Goal: Task Accomplishment & Management: Manage account settings

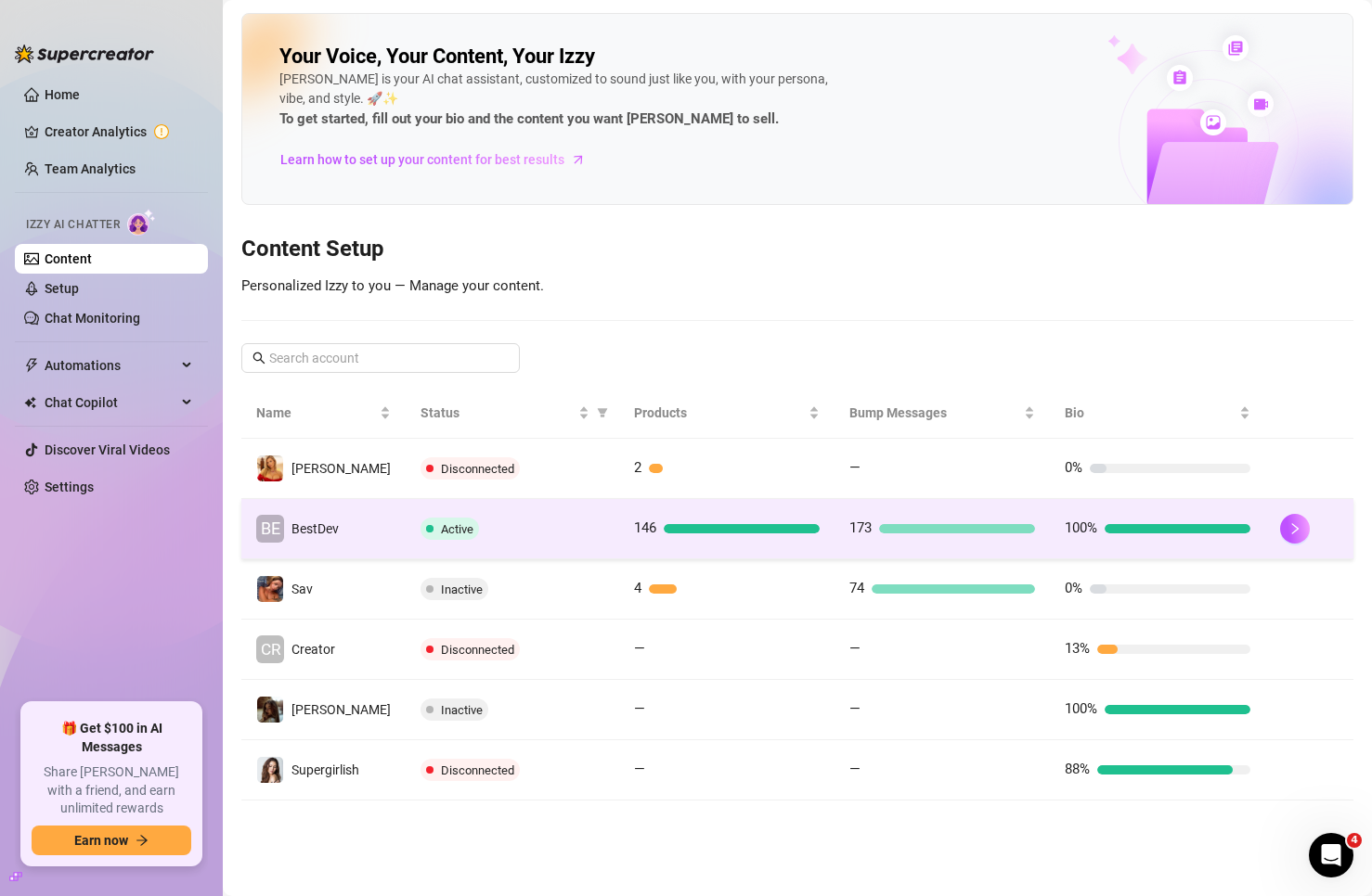
click at [356, 536] on td "BE BestDev" at bounding box center [323, 529] width 164 height 60
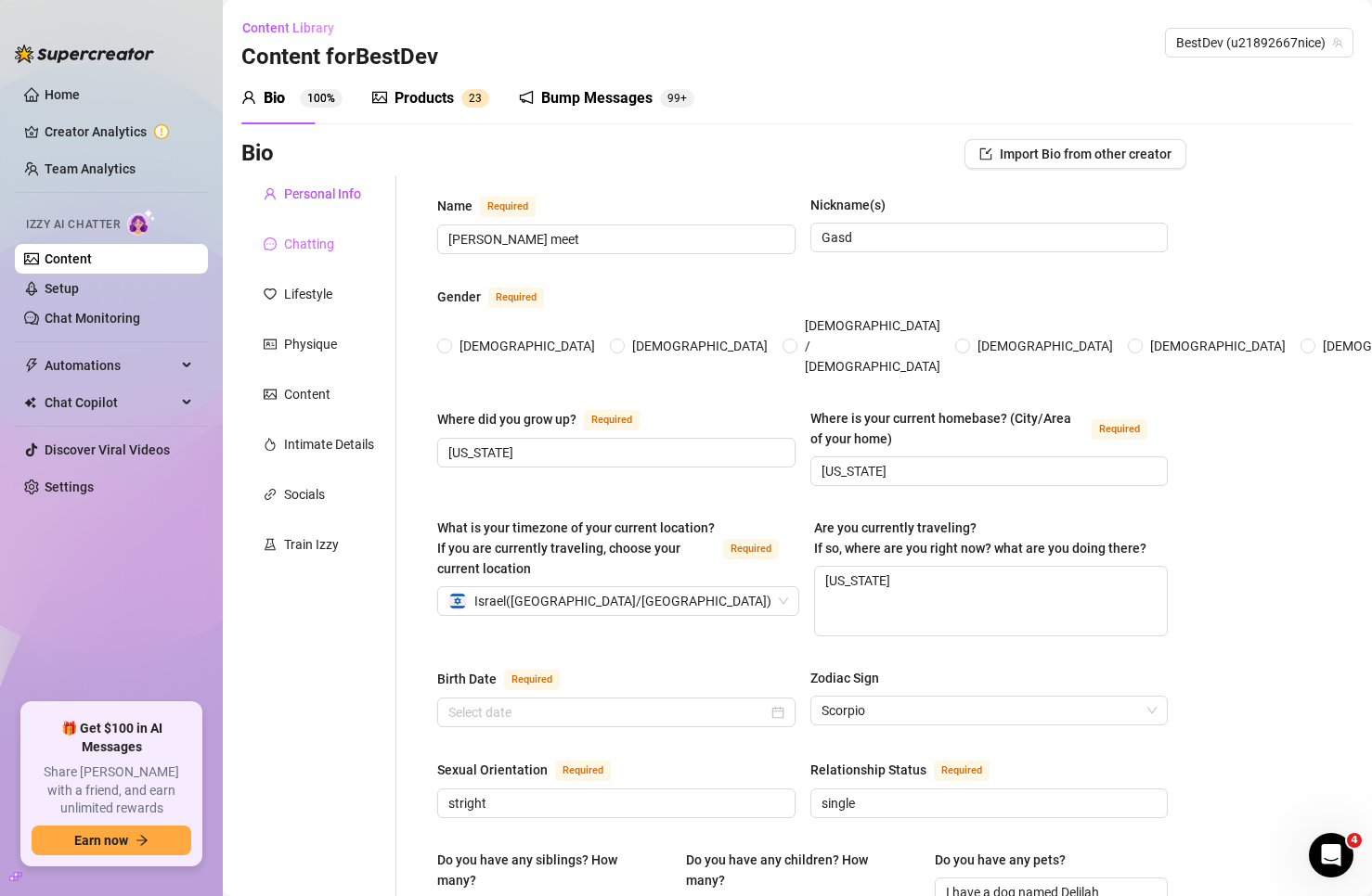
radio input "true"
type input "[DATE]"
click at [94, 311] on link "Chat Monitoring" at bounding box center [92, 318] width 96 height 15
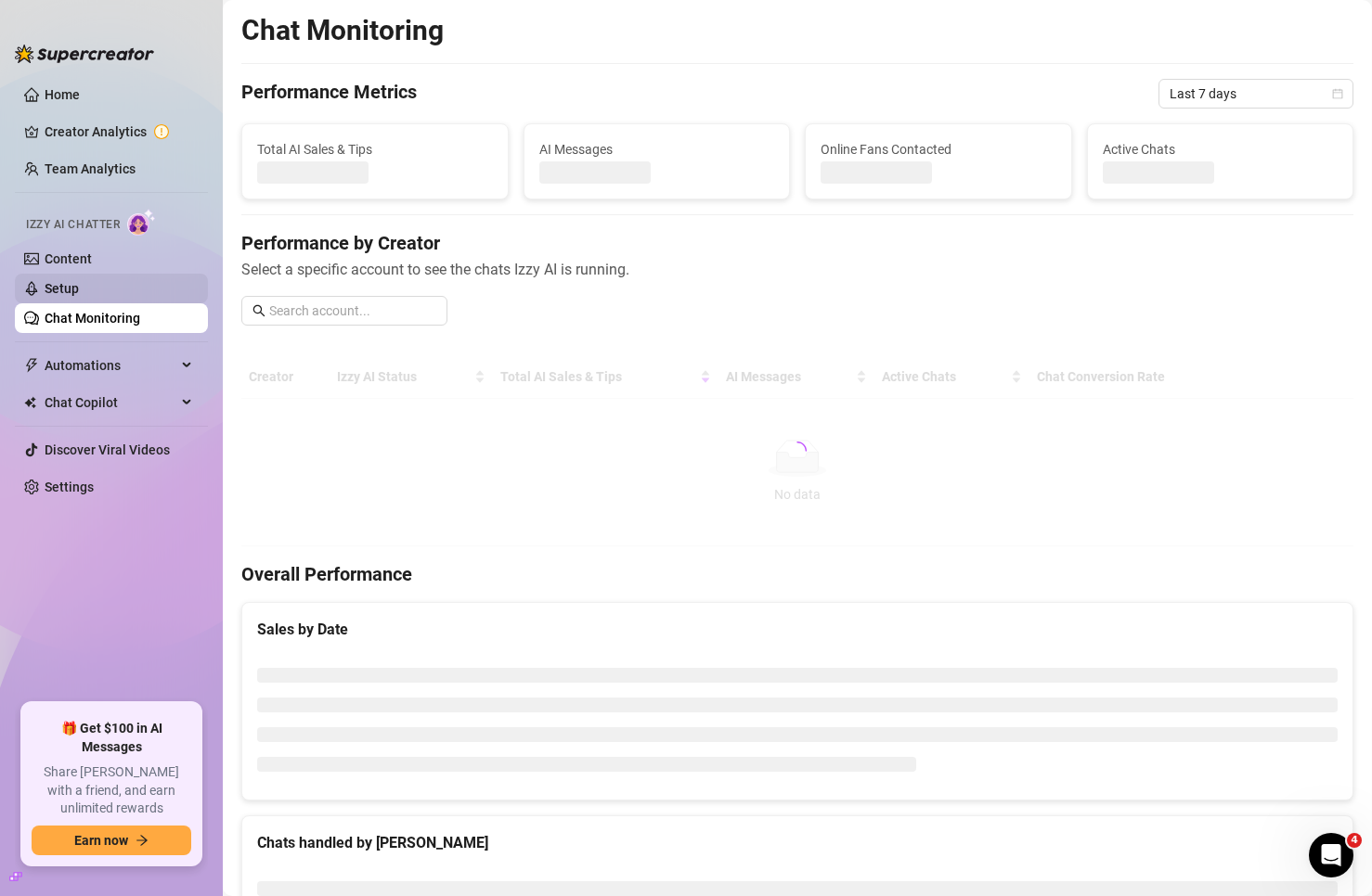
click at [79, 295] on link "Setup" at bounding box center [61, 289] width 34 height 15
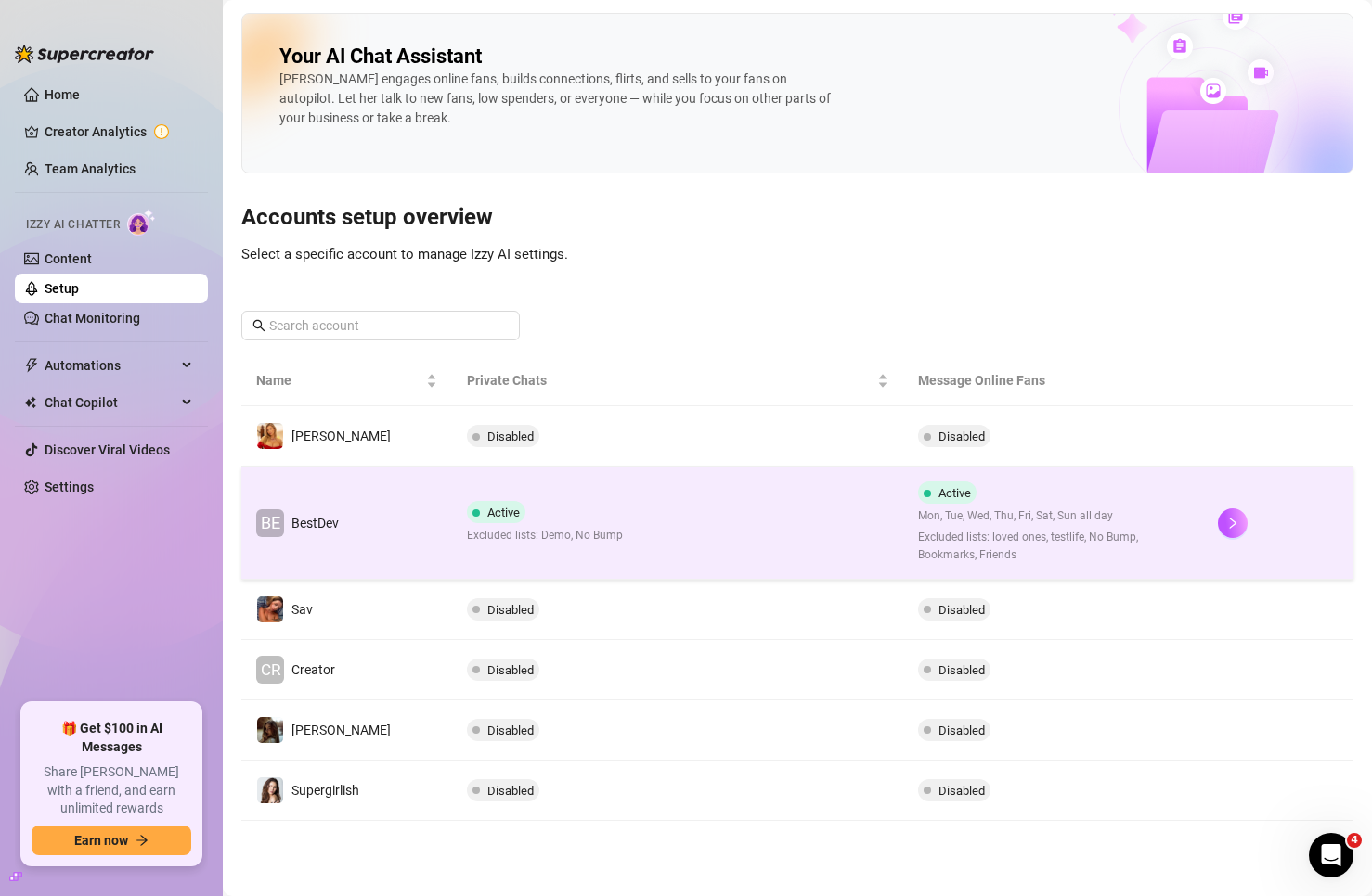
click at [595, 511] on td "Active Excluded lists: Demo, No Bump" at bounding box center [677, 524] width 451 height 113
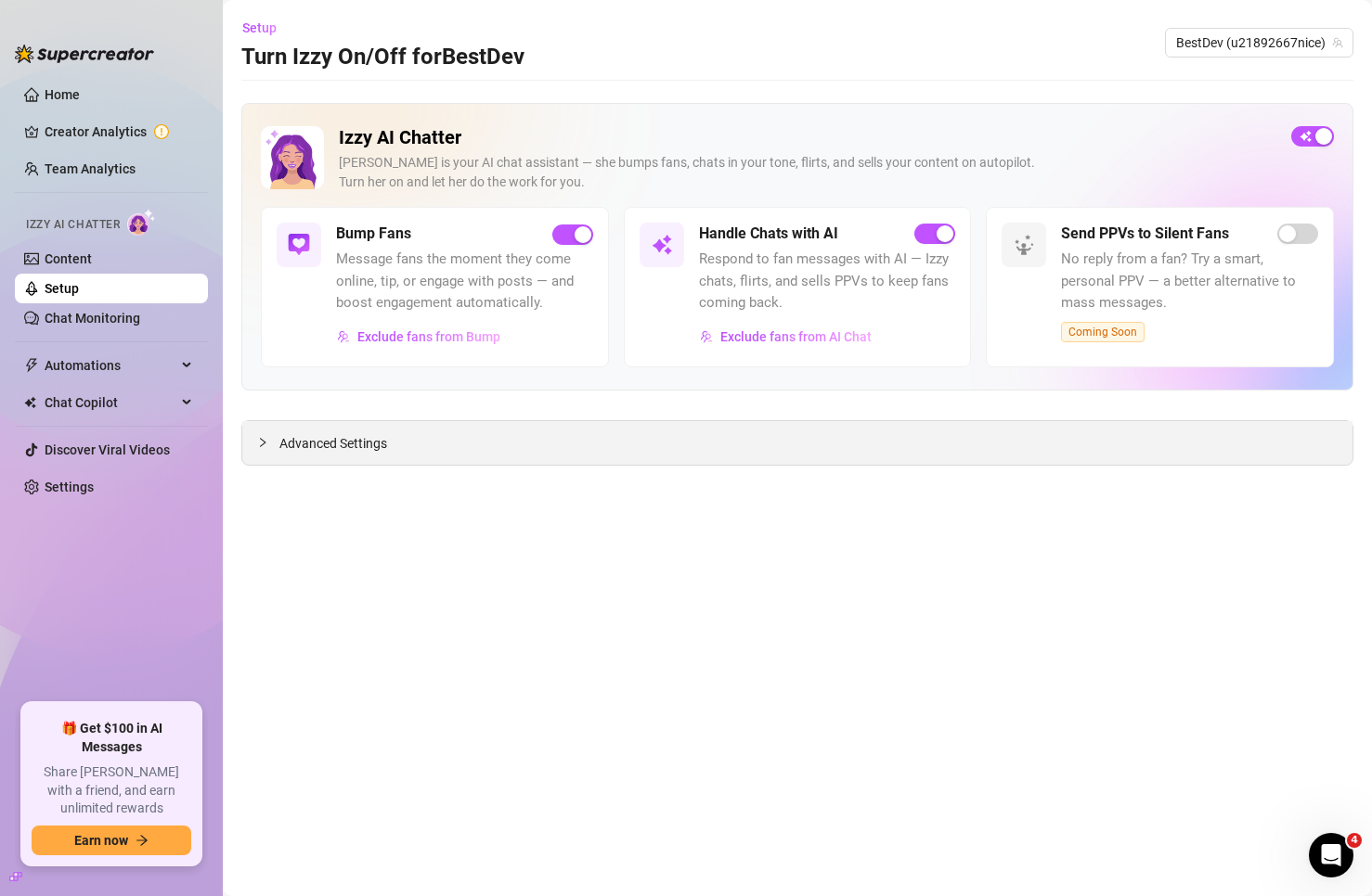
click at [315, 446] on span "Advanced Settings" at bounding box center [333, 444] width 108 height 20
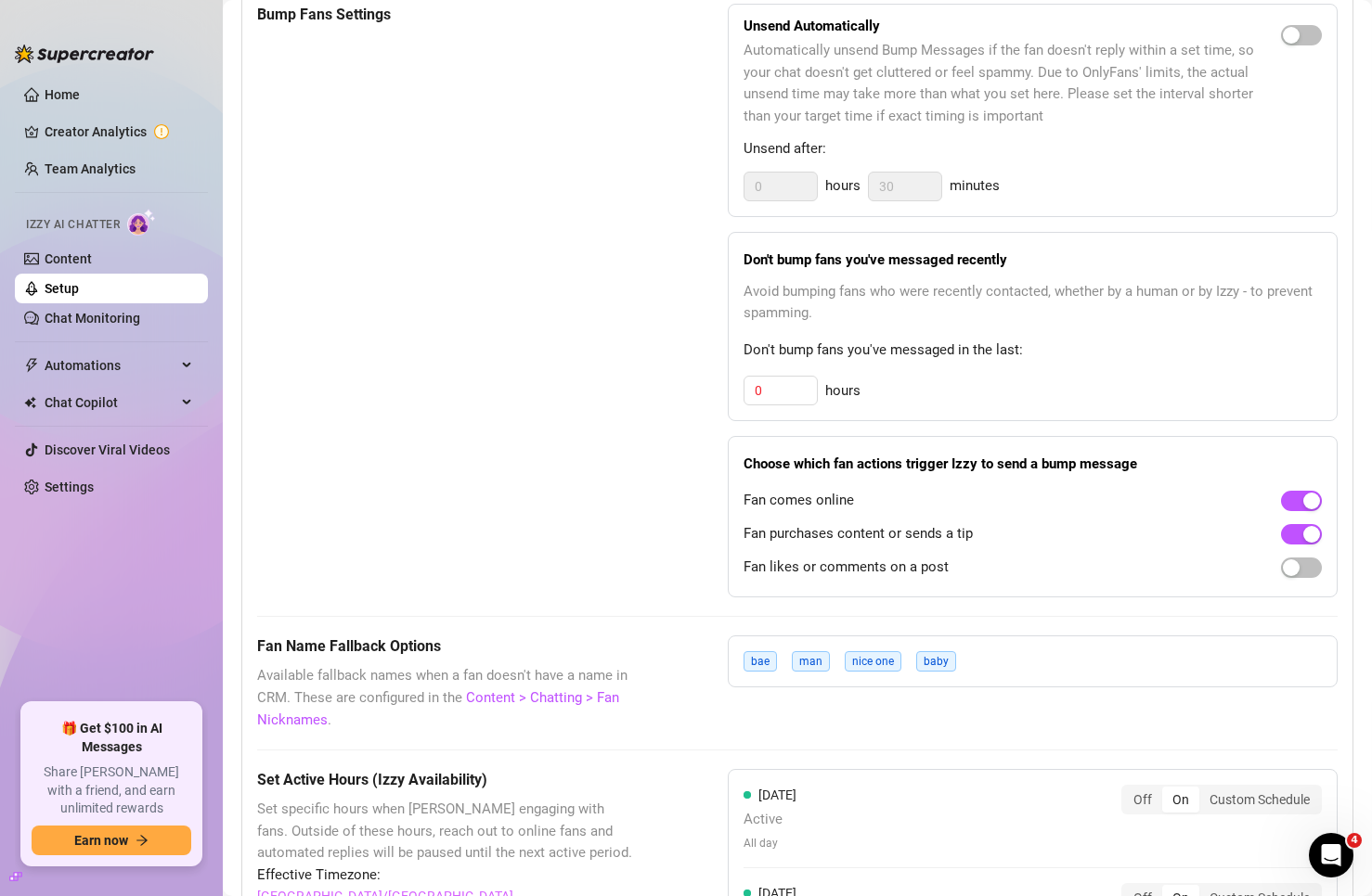
scroll to position [1020, 0]
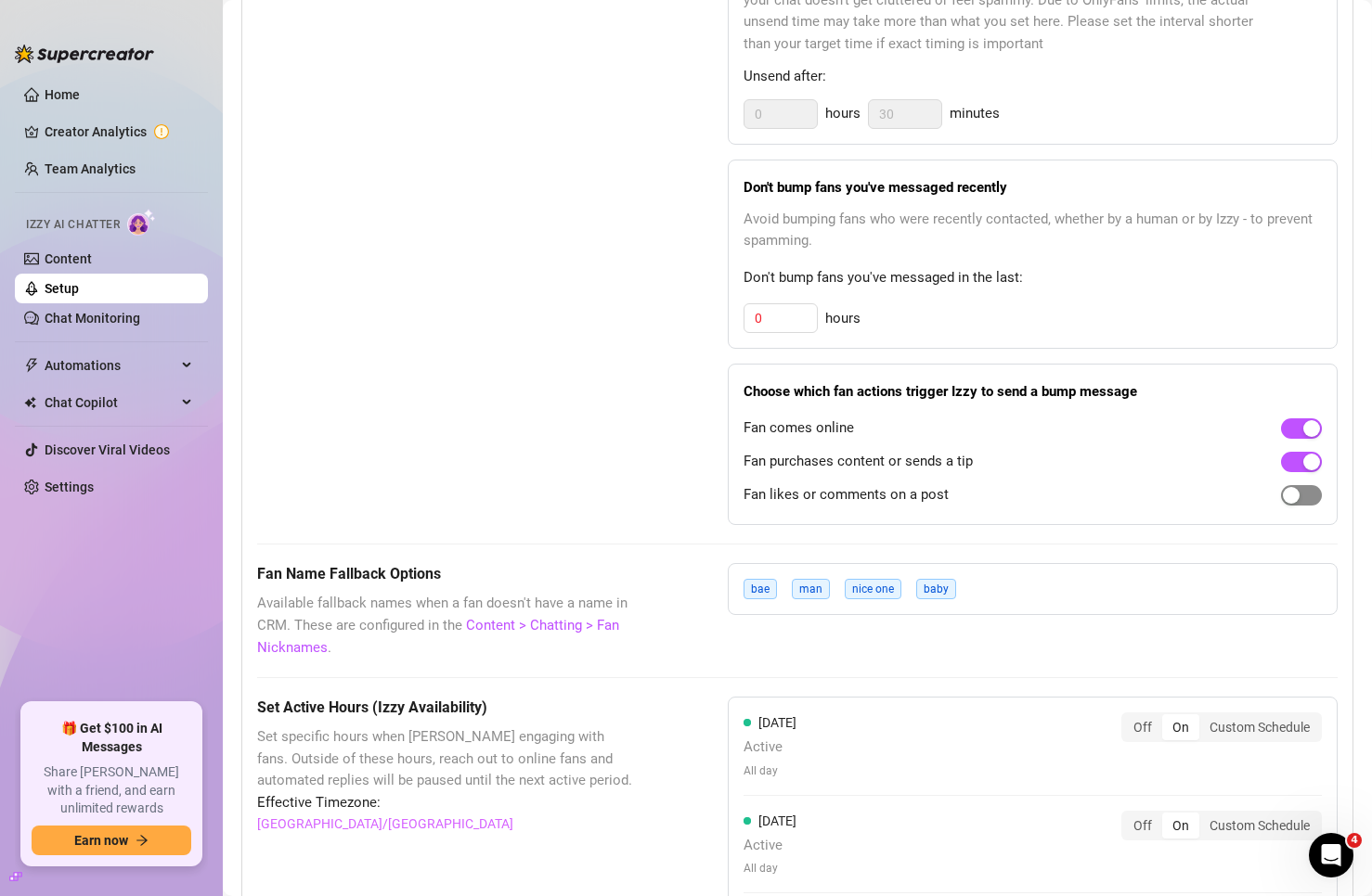
click at [1298, 501] on span "button" at bounding box center [1301, 496] width 41 height 20
